Goal: Information Seeking & Learning: Learn about a topic

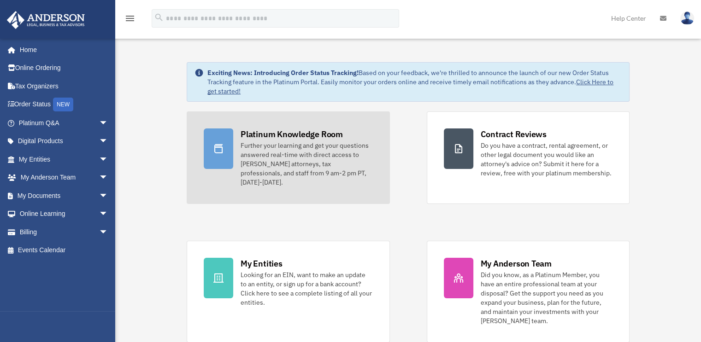
click at [268, 176] on div "Further your learning and get your questions answered real-time with direct acc…" at bounding box center [306, 164] width 132 height 46
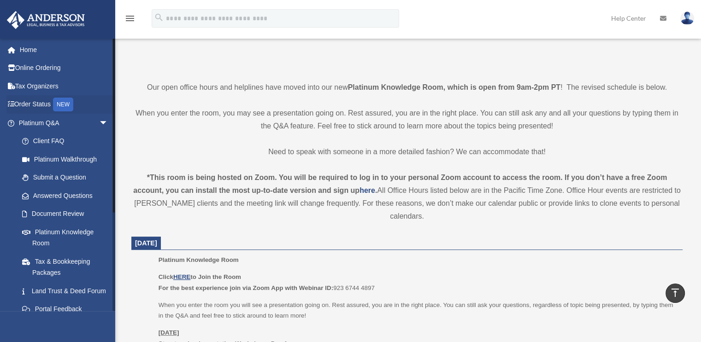
scroll to position [61, 0]
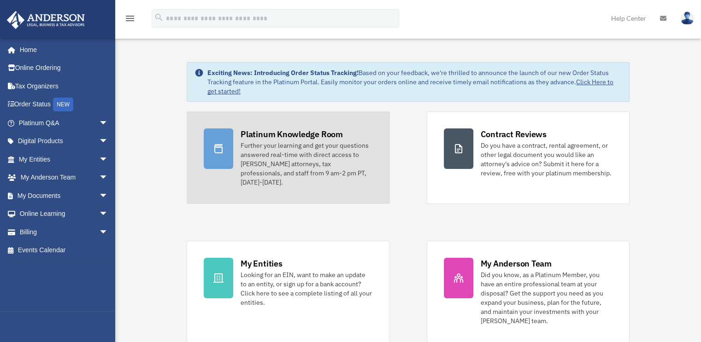
click at [291, 159] on div "Further your learning and get your questions answered real-time with direct acc…" at bounding box center [306, 164] width 132 height 46
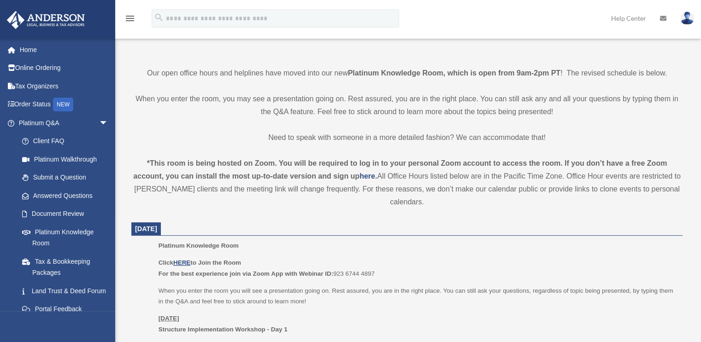
scroll to position [338, 0]
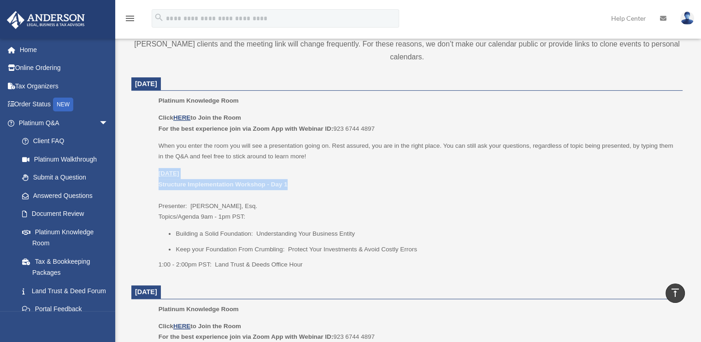
drag, startPoint x: 293, startPoint y: 186, endPoint x: 166, endPoint y: 173, distance: 127.8
click at [148, 172] on ul "Platinum Knowledge Room Click HERE to Join the Room For the best experience joi…" at bounding box center [407, 185] width 538 height 181
click at [282, 171] on p "[DATE] Structure Implementation Workshop - Day 1 Presenter: [PERSON_NAME], Esq.…" at bounding box center [416, 195] width 517 height 54
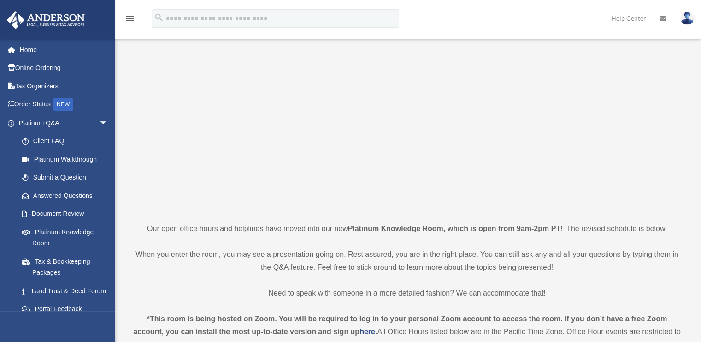
scroll to position [92, 0]
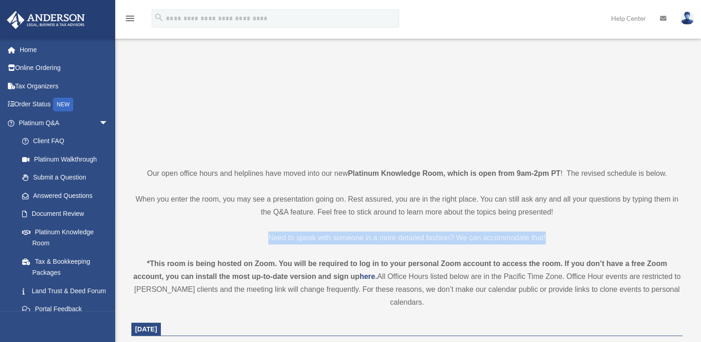
drag, startPoint x: 269, startPoint y: 237, endPoint x: 552, endPoint y: 235, distance: 282.4
click at [552, 235] on p "Need to speak with someone in a more detailed fashion? We can accommodate that!" at bounding box center [406, 238] width 551 height 13
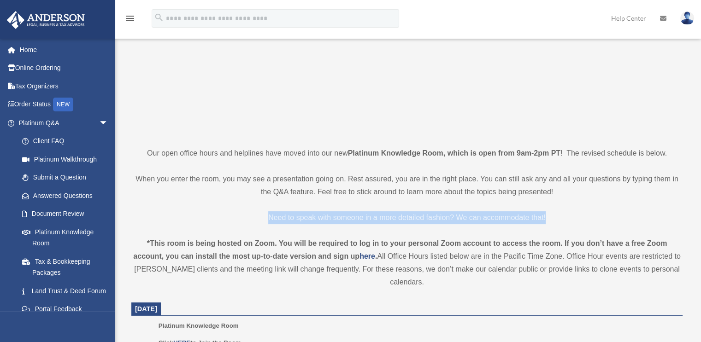
scroll to position [123, 0]
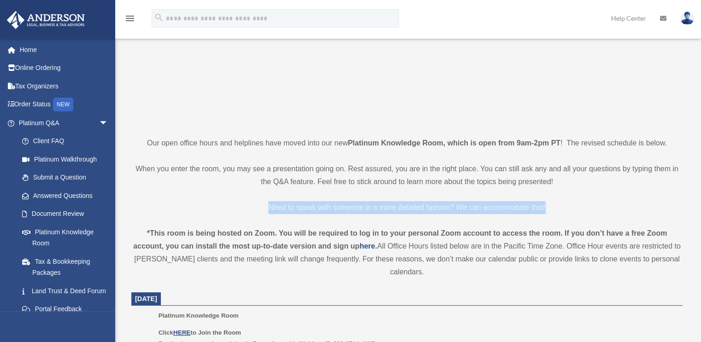
click at [264, 205] on p "Need to speak with someone in a more detailed fashion? We can accommodate that!" at bounding box center [406, 207] width 551 height 13
drag, startPoint x: 267, startPoint y: 204, endPoint x: 550, endPoint y: 212, distance: 283.0
click at [550, 212] on p "Need to speak with someone in a more detailed fashion? We can accommodate that!" at bounding box center [406, 207] width 551 height 13
click at [199, 204] on p "Need to speak with someone in a more detailed fashion? We can accommodate that!" at bounding box center [406, 207] width 551 height 13
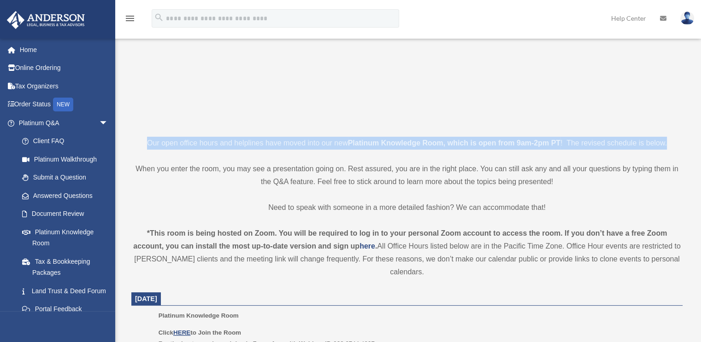
drag, startPoint x: 147, startPoint y: 140, endPoint x: 677, endPoint y: 149, distance: 529.9
click at [677, 149] on p "Our open office hours and helplines have moved into our new Platinum Knowledge …" at bounding box center [406, 143] width 551 height 13
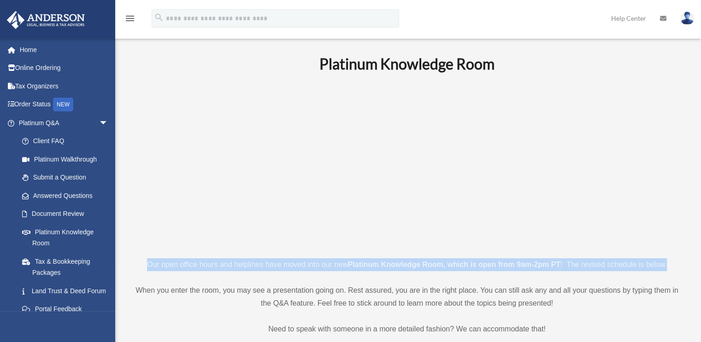
scroll to position [0, 0]
